Goal: Task Accomplishment & Management: Use online tool/utility

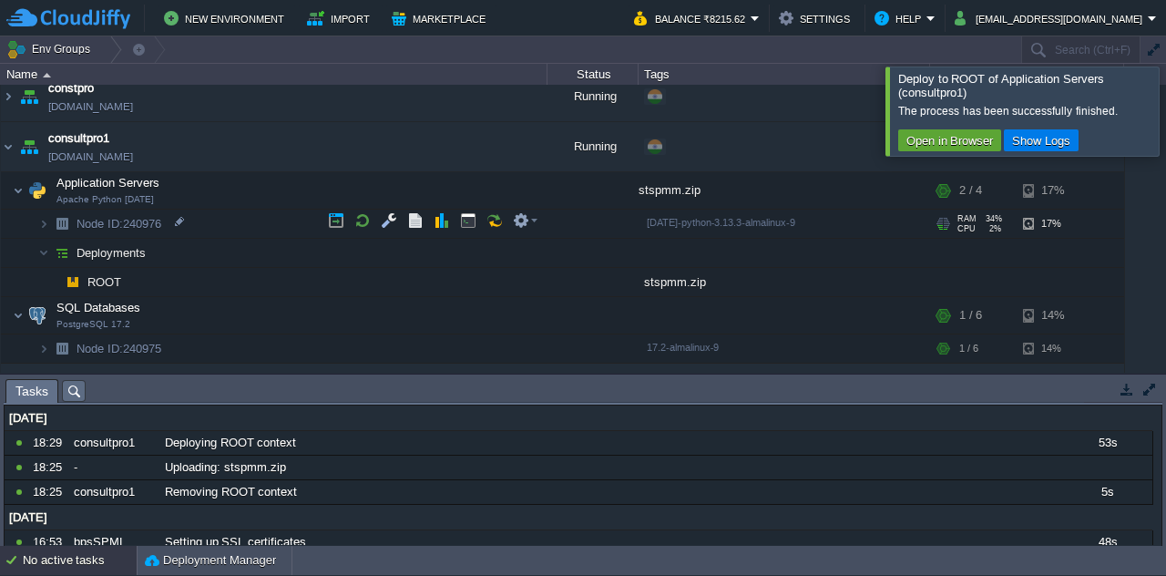
scroll to position [449, 0]
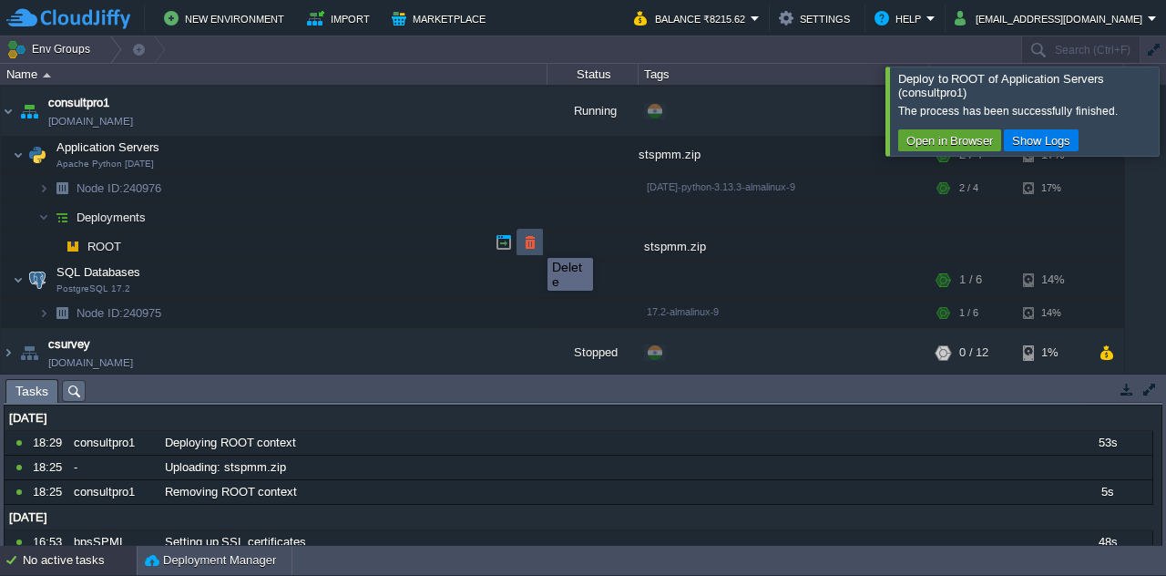
click at [534, 241] on button "button" at bounding box center [530, 242] width 16 height 16
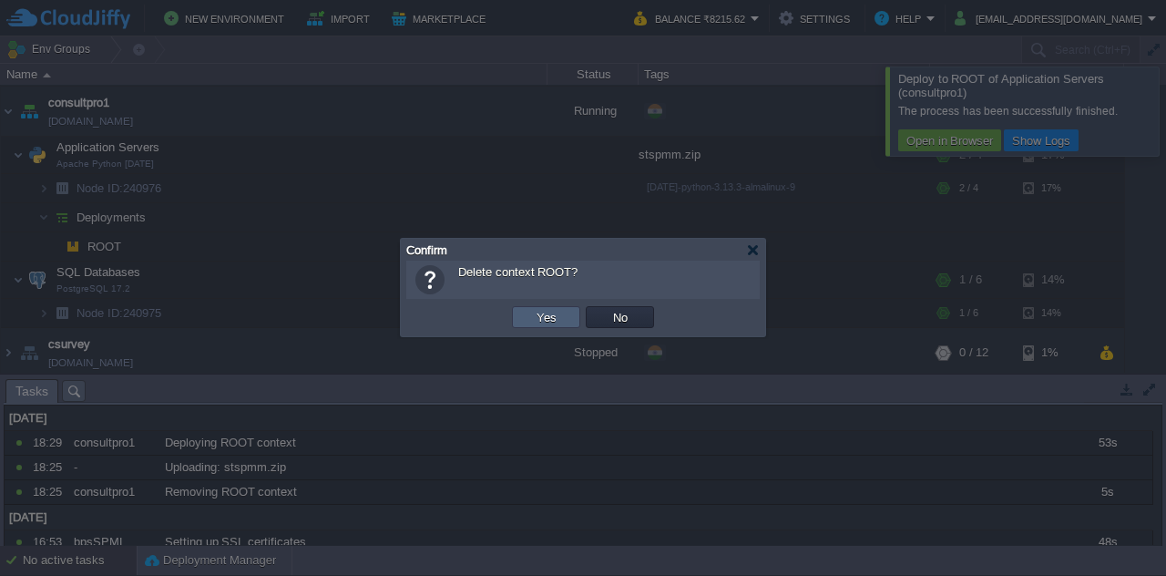
click at [547, 309] on td "Yes" at bounding box center [546, 317] width 68 height 22
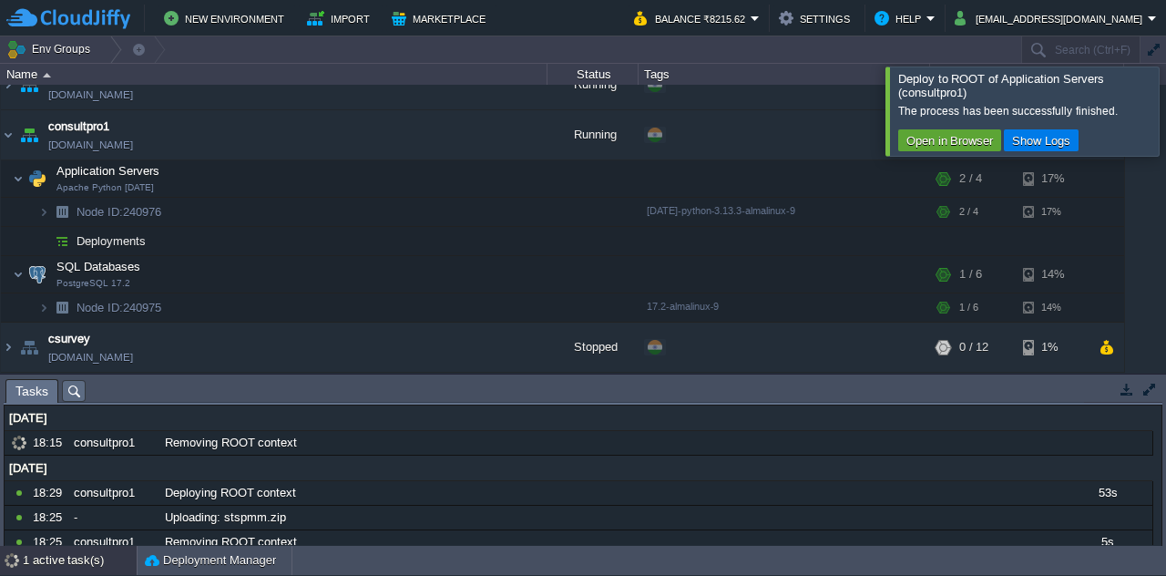
scroll to position [421, 0]
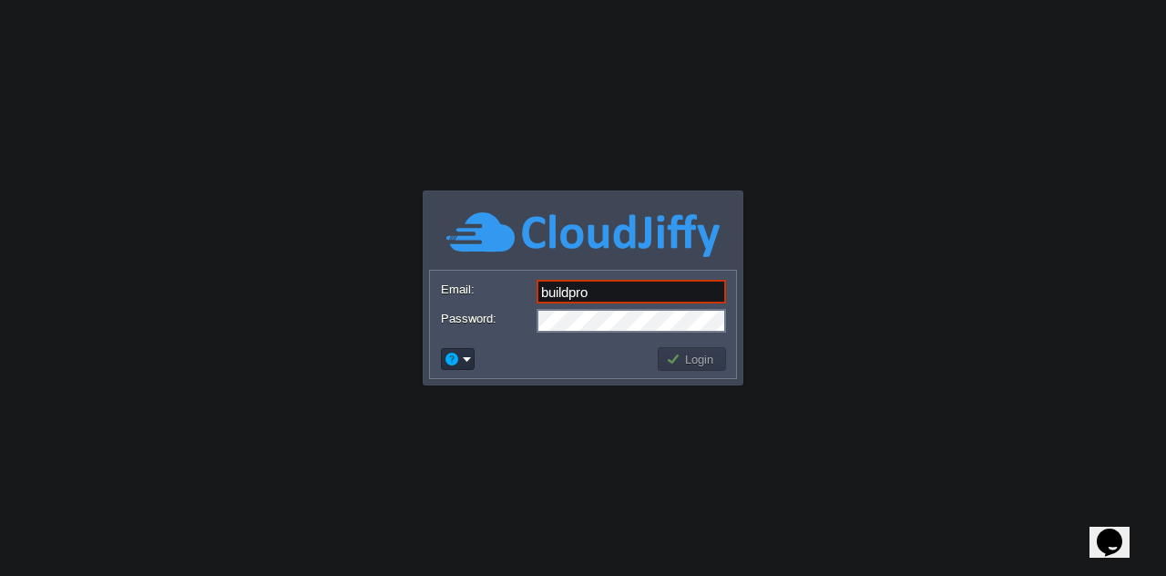
type input "[EMAIL_ADDRESS][DOMAIN_NAME]"
click at [673, 351] on button "Login" at bounding box center [692, 359] width 53 height 16
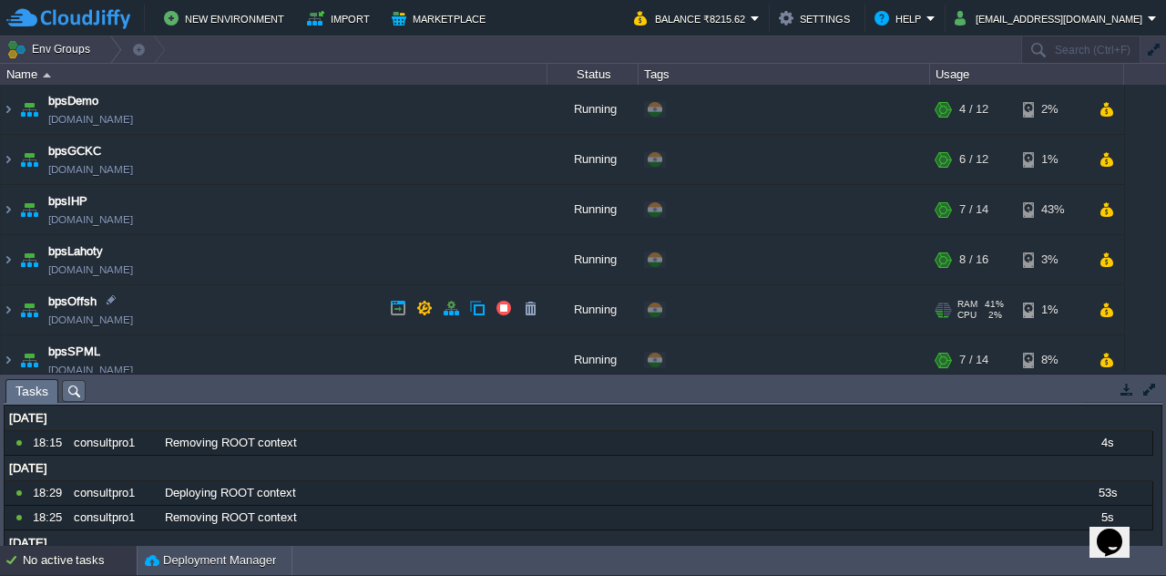
scroll to position [260, 0]
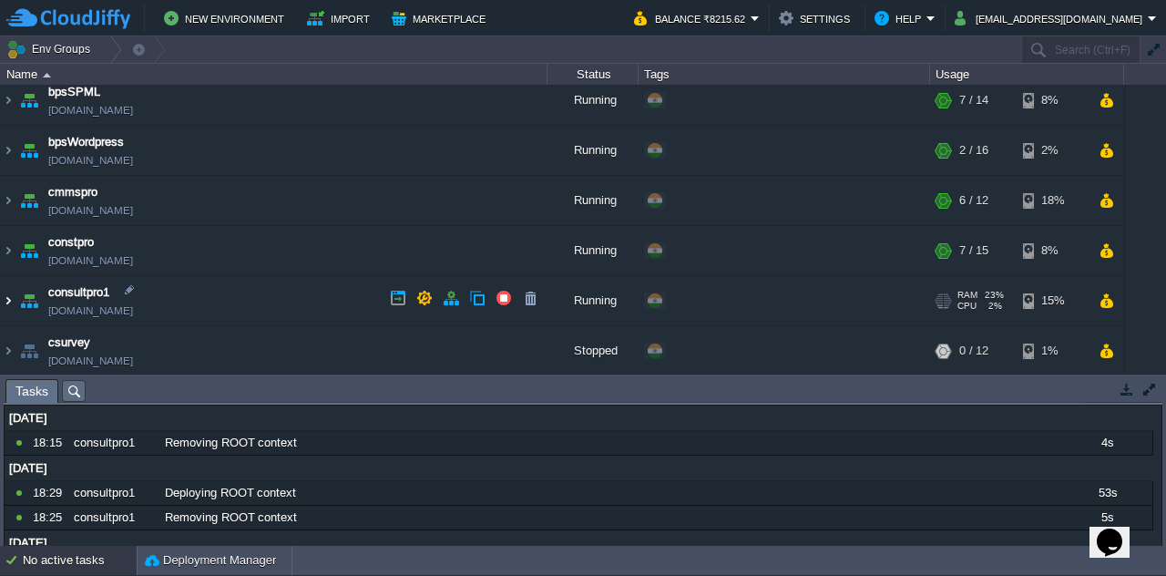
click at [4, 295] on img at bounding box center [8, 300] width 15 height 49
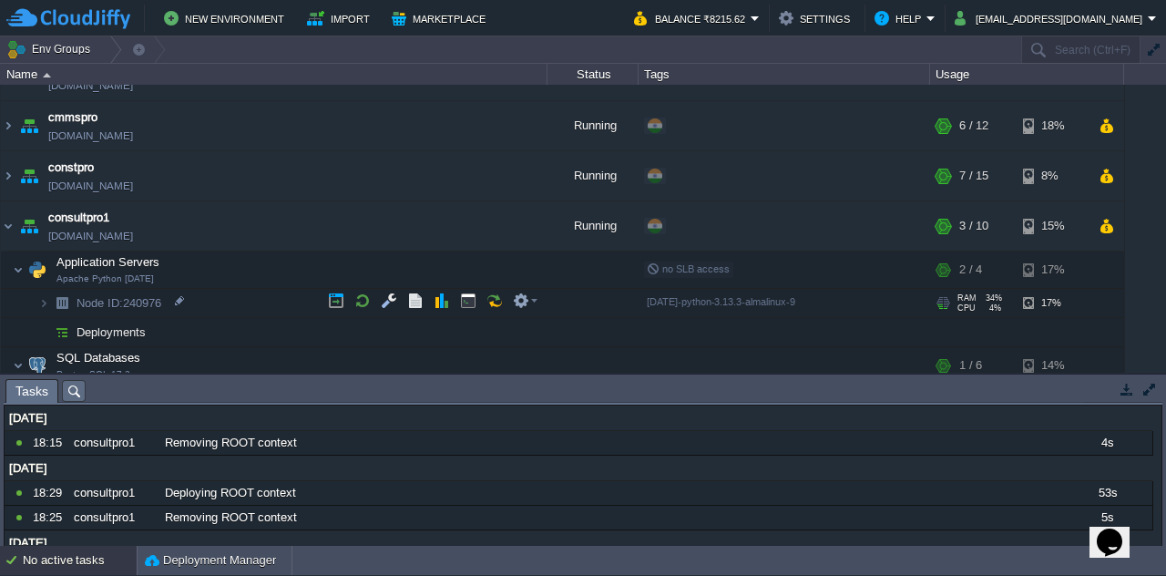
scroll to position [334, 0]
click at [525, 324] on button "button" at bounding box center [530, 327] width 16 height 16
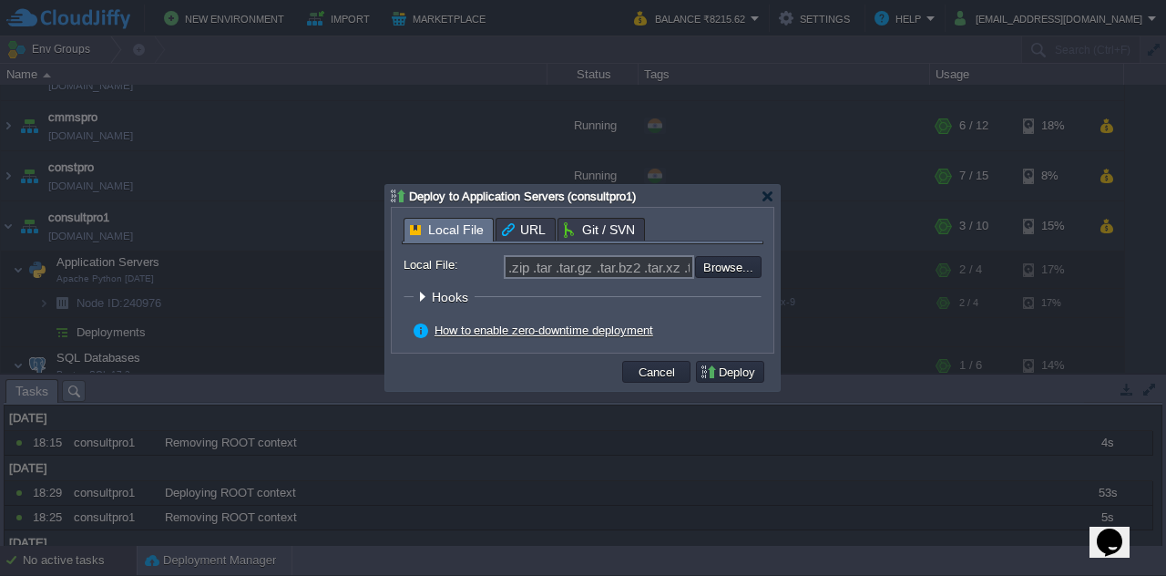
click at [434, 220] on span "Local File" at bounding box center [447, 230] width 74 height 23
click at [710, 267] on input "file" at bounding box center [646, 266] width 231 height 21
type input "C:\fakepath\stspmm.zip"
type input "stspmm.zip"
click at [727, 367] on button "Deploy" at bounding box center [730, 372] width 61 height 16
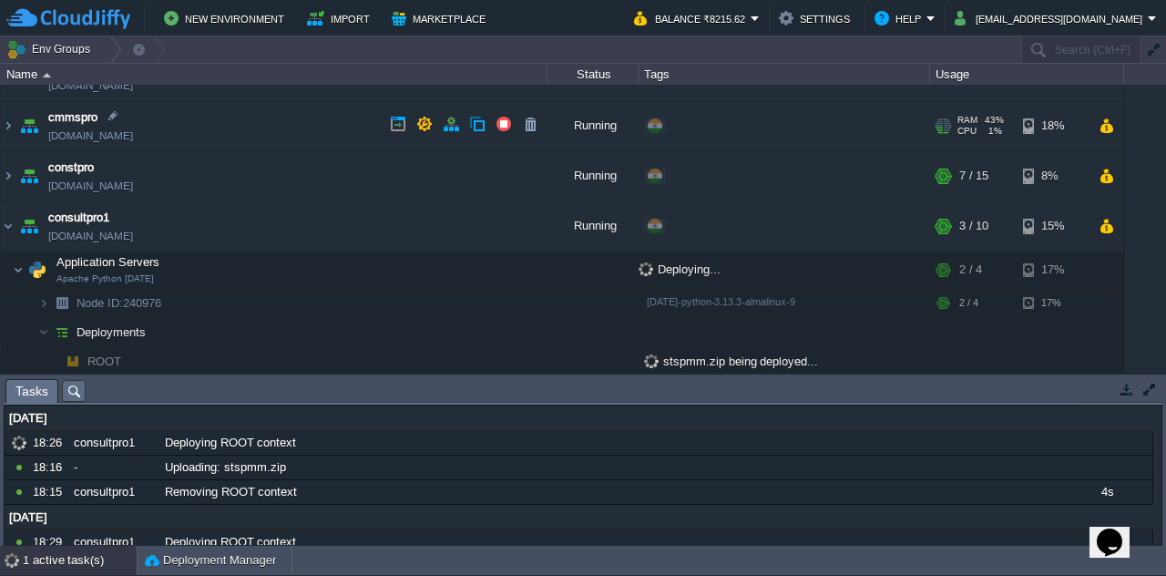
click at [573, 125] on div "Running" at bounding box center [593, 125] width 91 height 49
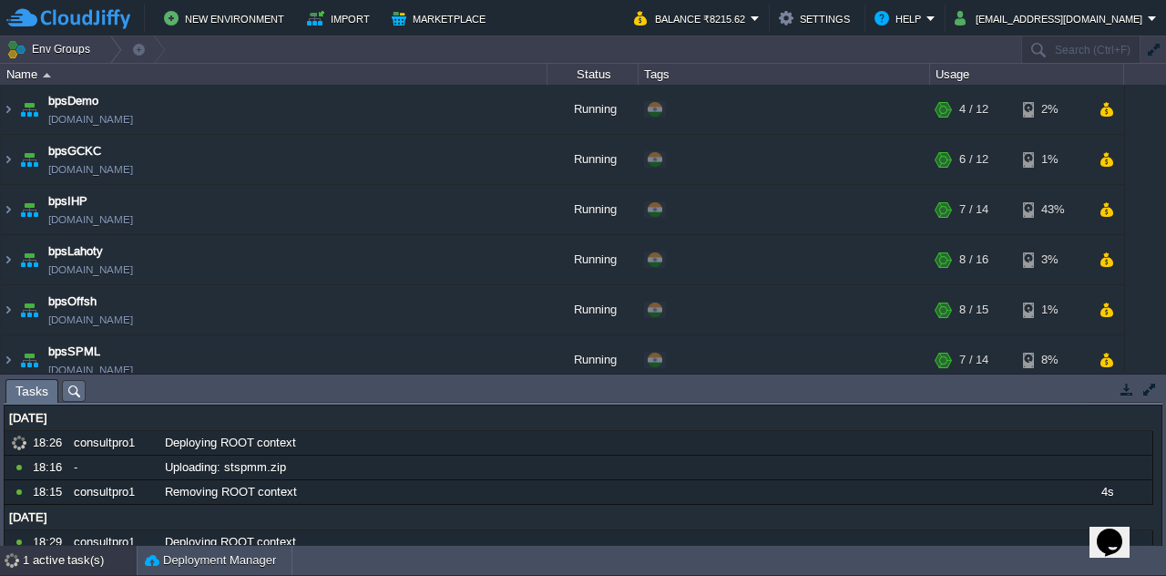
scroll to position [610, 0]
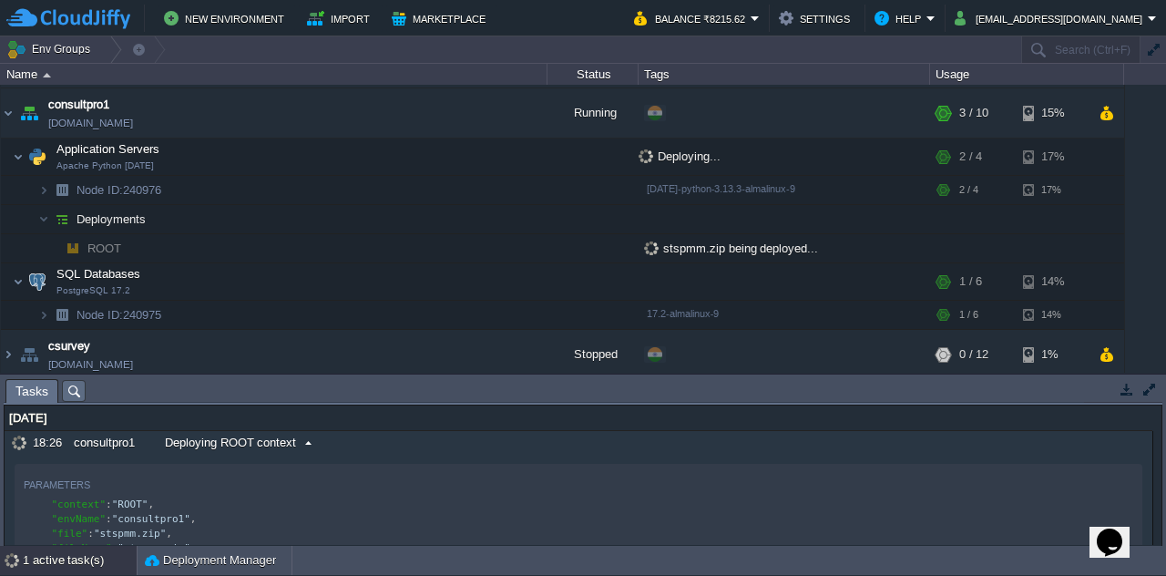
click at [198, 437] on span "Deploying ROOT context" at bounding box center [230, 443] width 131 height 16
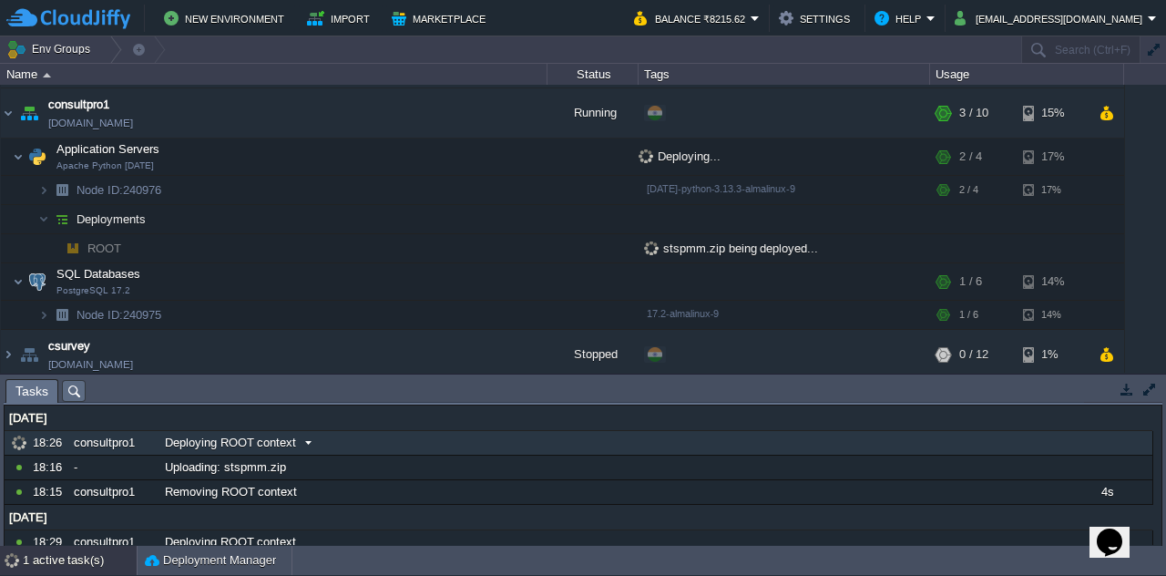
click at [198, 437] on span "Deploying ROOT context" at bounding box center [230, 443] width 131 height 16
